Goal: Task Accomplishment & Management: Complete application form

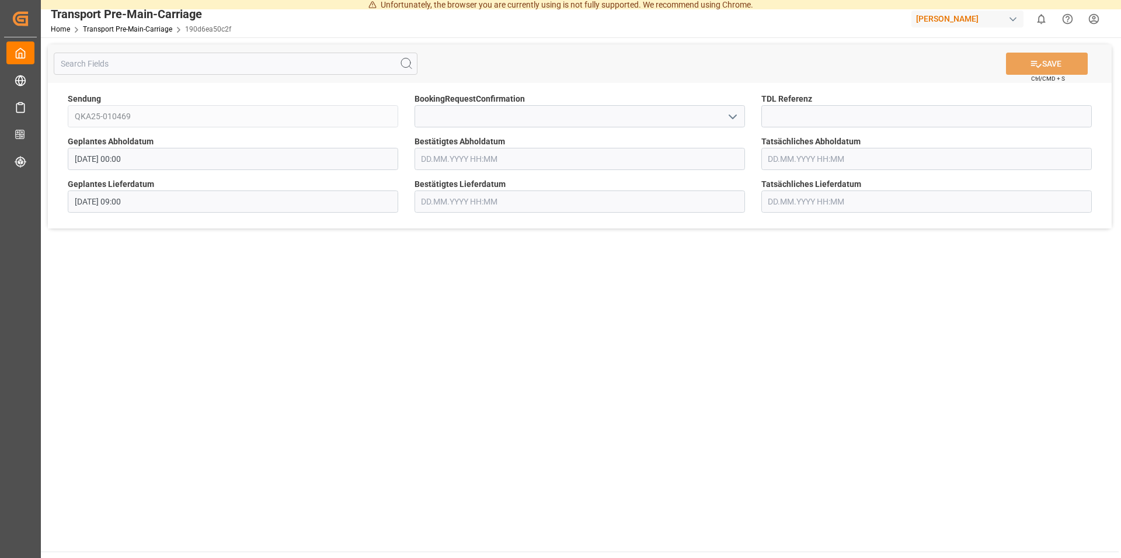
click at [485, 105] on span "BookingRequestConfirmation" at bounding box center [470, 99] width 110 height 12
click at [485, 157] on input "text" at bounding box center [580, 159] width 331 height 22
click at [523, 296] on span "26" at bounding box center [521, 298] width 8 height 8
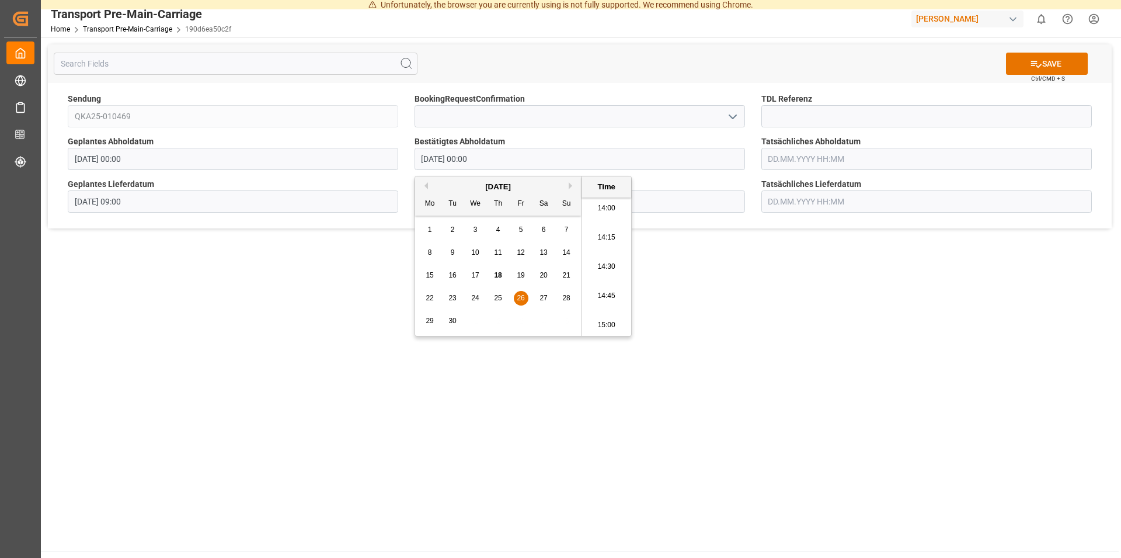
click at [603, 237] on li "14:15" at bounding box center [607, 237] width 50 height 29
type input "[DATE] 14:15"
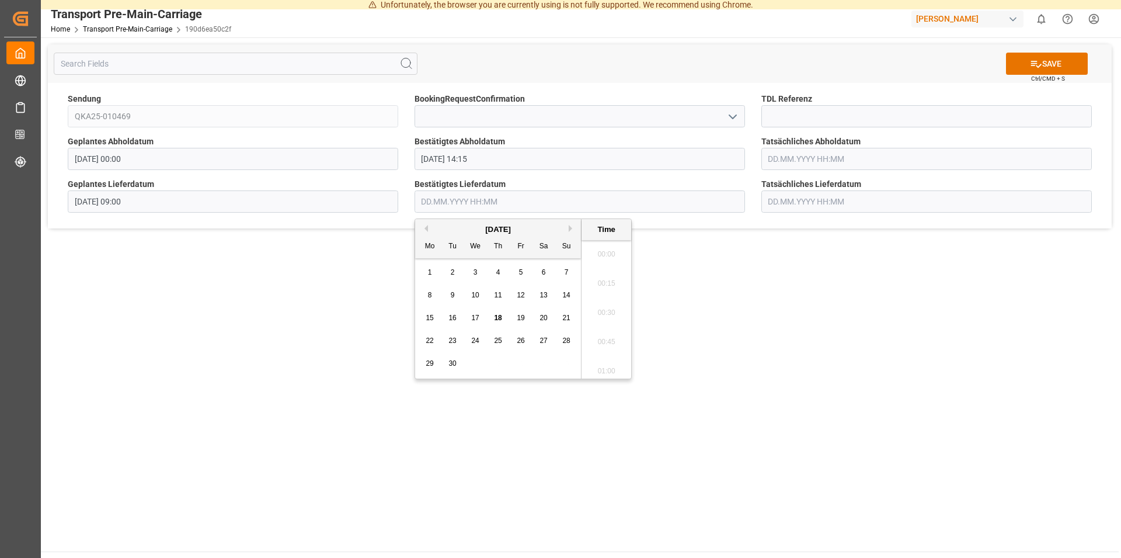
click at [451, 202] on input "text" at bounding box center [580, 201] width 331 height 22
click at [435, 365] on div "29" at bounding box center [430, 364] width 15 height 14
click at [600, 346] on li "09:00" at bounding box center [607, 345] width 50 height 29
type input "[DATE] 09:00"
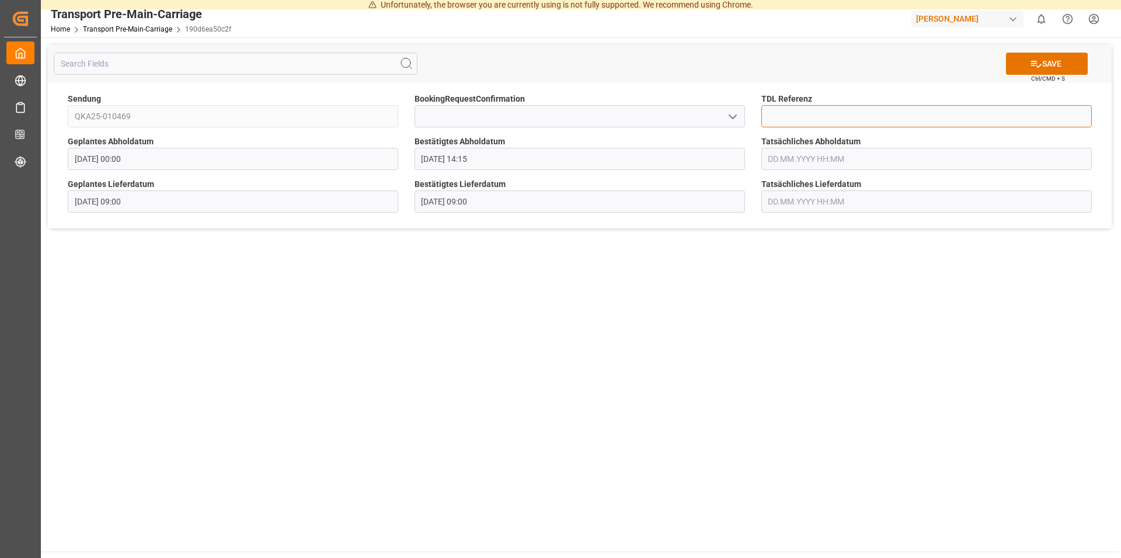
click at [793, 118] on input at bounding box center [927, 116] width 331 height 22
click at [1040, 62] on icon at bounding box center [1036, 64] width 12 height 12
click at [800, 114] on input "364448" at bounding box center [927, 116] width 331 height 22
type input "36448"
click at [1041, 60] on button "SAVE" at bounding box center [1047, 64] width 82 height 22
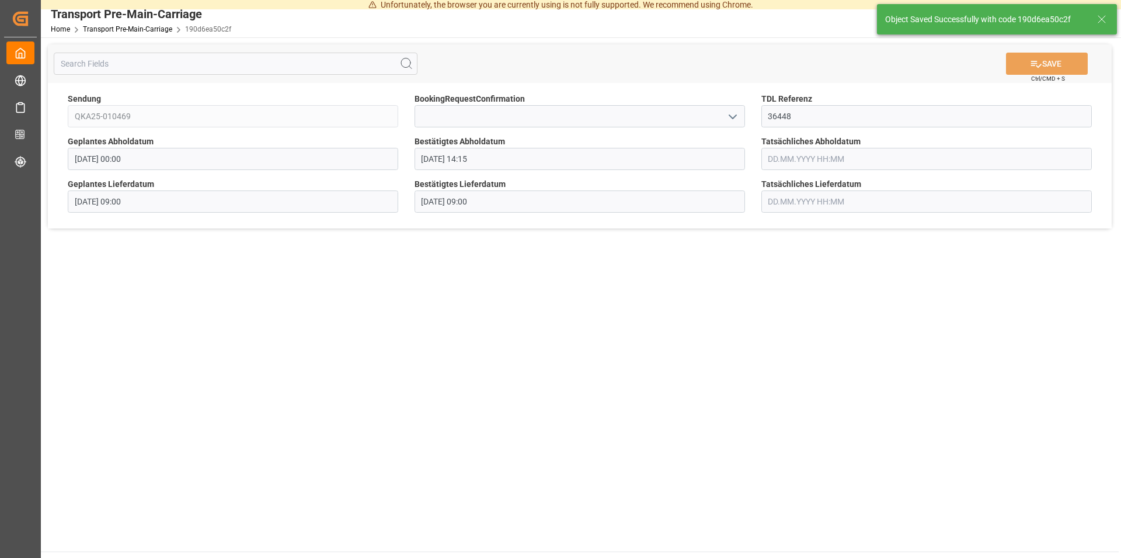
click at [693, 284] on main "SAVE Ctrl/CMD + S Sendung QKA25-010469 BookingRequestConfirmation TDL Referenz …" at bounding box center [580, 294] width 1078 height 514
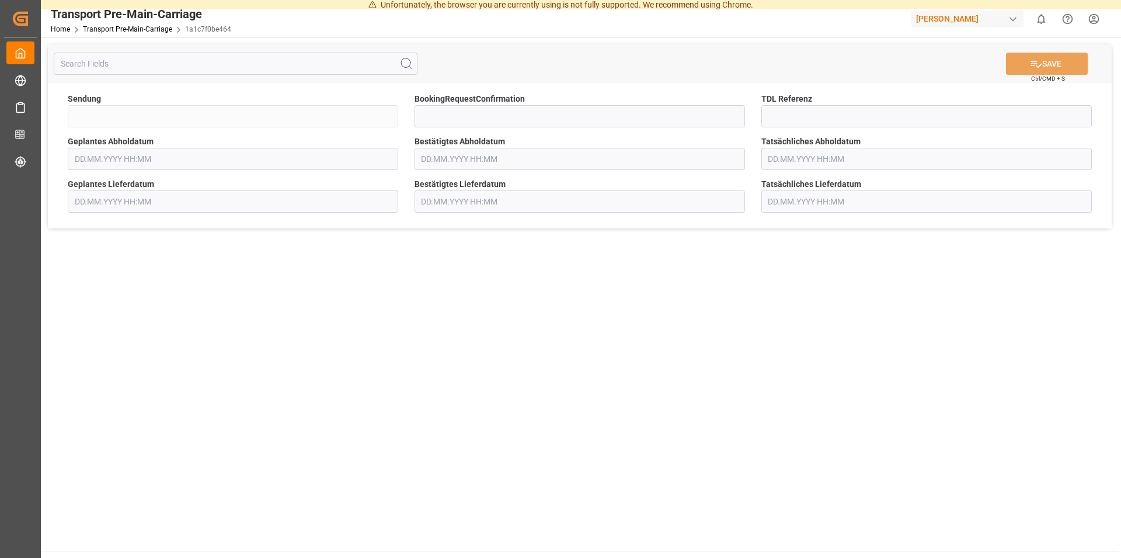
type input "QKA25-010470"
type input "[DATE] 00:00"
click at [788, 116] on input at bounding box center [927, 116] width 331 height 22
click at [775, 112] on input at bounding box center [927, 116] width 331 height 22
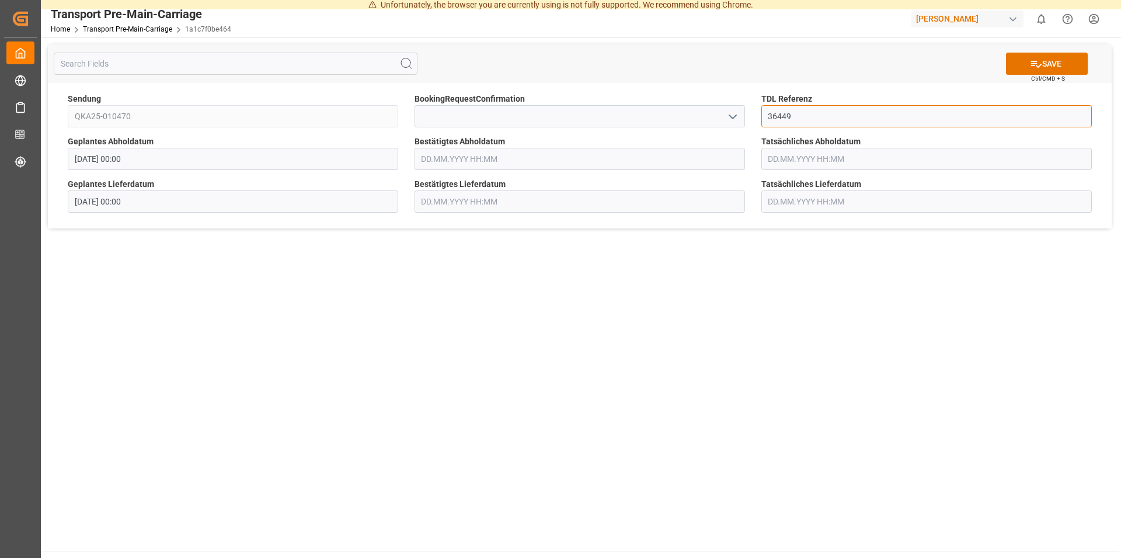
type input "36449"
click at [435, 121] on input at bounding box center [580, 116] width 331 height 22
click at [439, 161] on input "text" at bounding box center [580, 159] width 331 height 22
click at [526, 293] on div "26" at bounding box center [521, 298] width 15 height 14
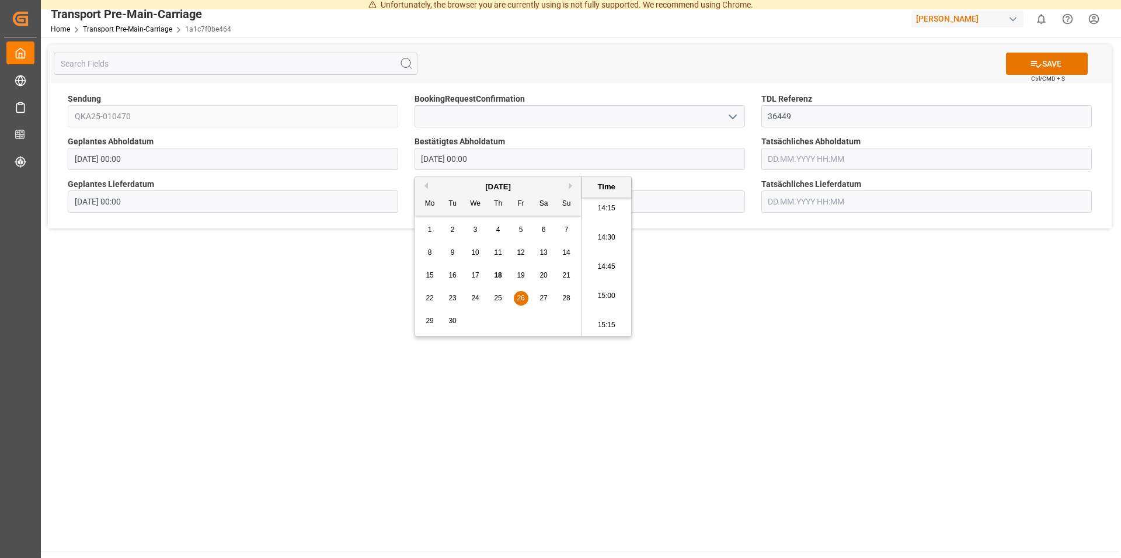
click at [601, 208] on li "14:15" at bounding box center [607, 208] width 50 height 29
type input "[DATE] 14:15"
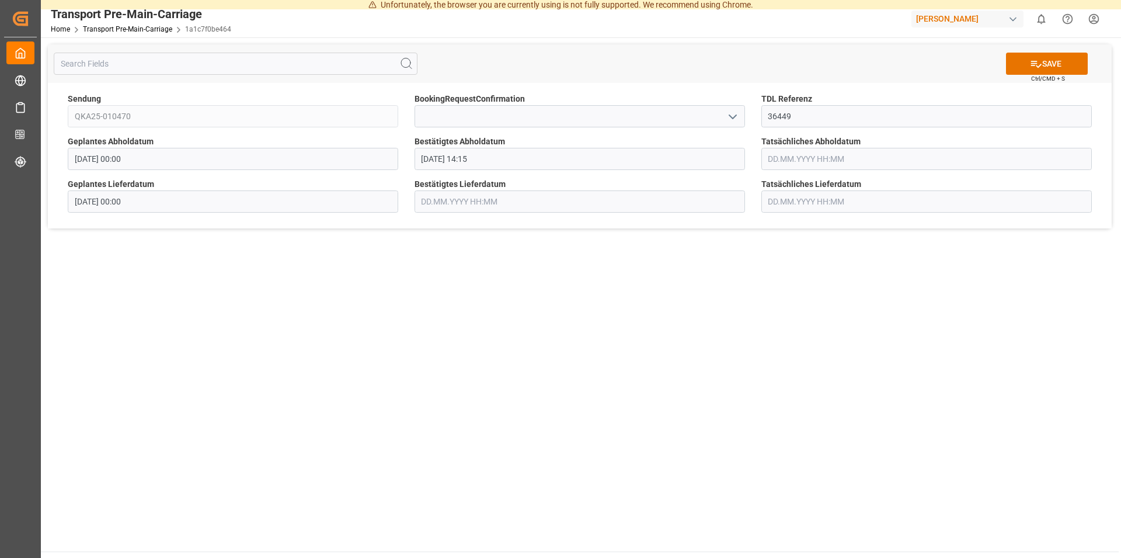
click at [440, 201] on input "text" at bounding box center [580, 201] width 331 height 22
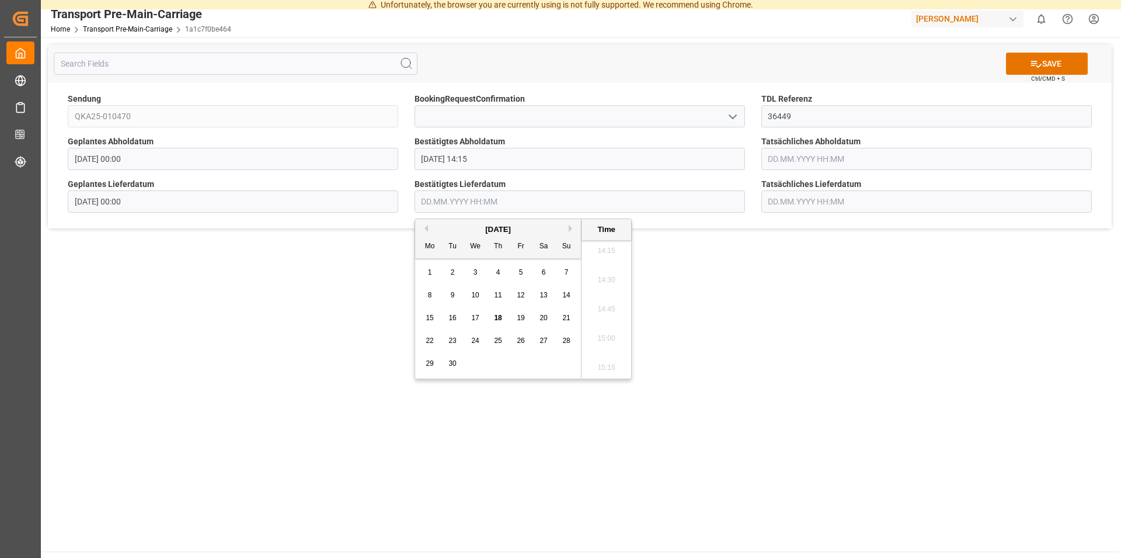
click at [453, 360] on div "30" at bounding box center [453, 364] width 15 height 14
click at [601, 295] on li "12:15" at bounding box center [607, 295] width 50 height 29
type input "30.09.2025 12:15"
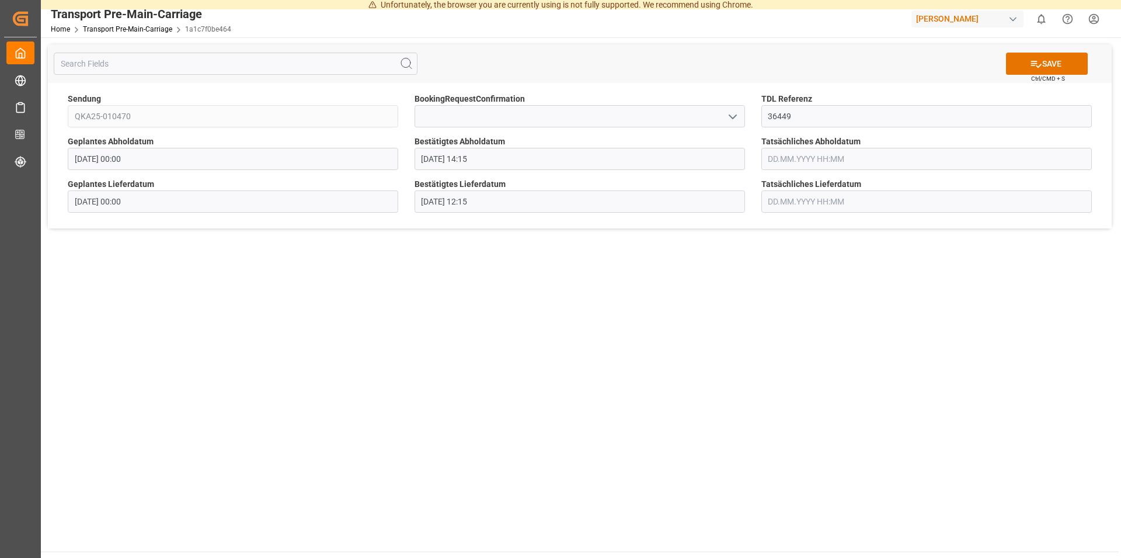
click at [734, 311] on main "SAVE Ctrl/CMD + S Sendung QKA25-010470 BookingRequestConfirmation TDL Referenz …" at bounding box center [580, 294] width 1078 height 514
click at [1047, 58] on button "SAVE" at bounding box center [1047, 64] width 82 height 22
